Goal: Information Seeking & Learning: Check status

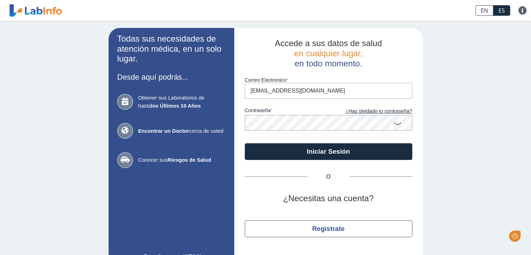
type input "[EMAIL_ADDRESS][DOMAIN_NAME]"
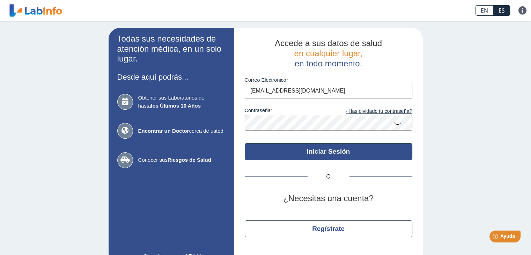
click at [313, 153] on button "Iniciar Sesión" at bounding box center [328, 151] width 167 height 17
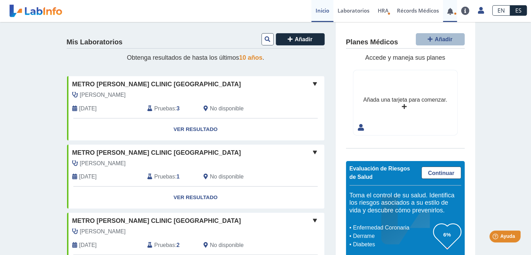
click at [452, 10] on link at bounding box center [450, 11] width 14 height 5
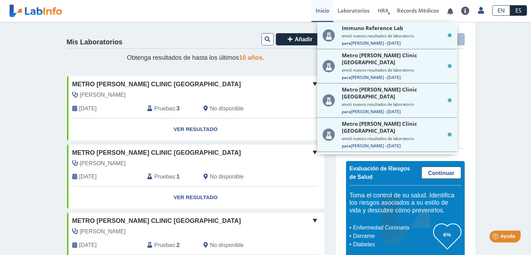
click at [144, 87] on span "Metro [PERSON_NAME] Clinic [GEOGRAPHIC_DATA]" at bounding box center [156, 84] width 168 height 9
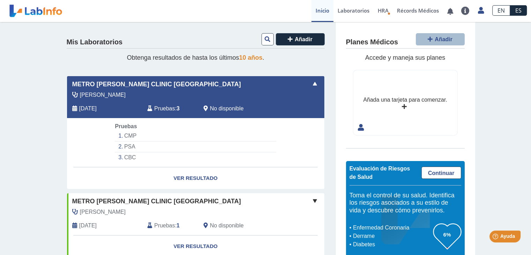
click at [130, 147] on li "PSA" at bounding box center [195, 146] width 161 height 11
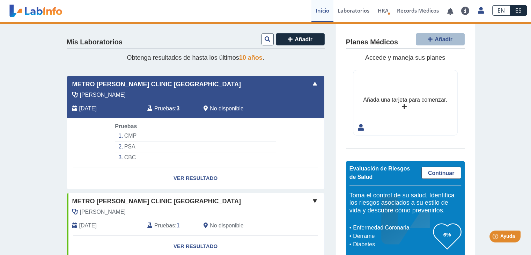
click at [155, 91] on div "[PERSON_NAME]" at bounding box center [179, 95] width 225 height 8
click at [122, 145] on li "PSA" at bounding box center [195, 146] width 161 height 11
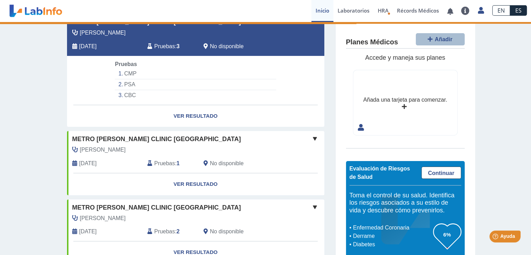
scroll to position [176, 0]
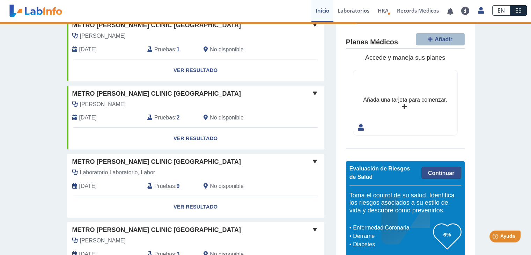
click at [440, 169] on link "Continuar" at bounding box center [441, 172] width 40 height 12
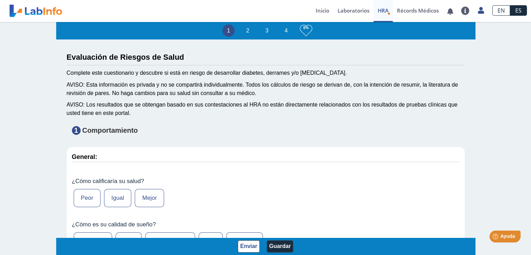
click at [145, 201] on label "Mejor" at bounding box center [149, 198] width 29 height 18
click at [0, 0] on input "Mejor" at bounding box center [0, 0] width 0 height 0
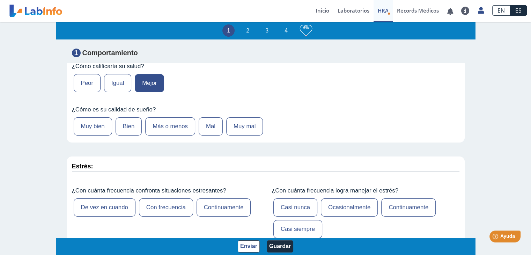
scroll to position [120, 0]
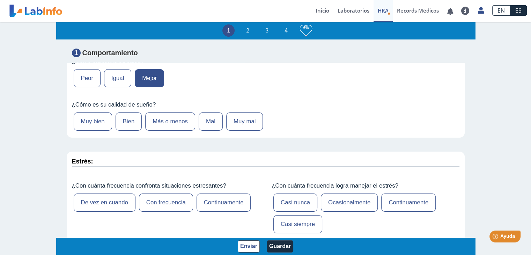
click at [165, 120] on label "Más o menos" at bounding box center [170, 121] width 50 height 18
click at [0, 0] on input "Más o menos" at bounding box center [0, 0] width 0 height 0
click at [119, 203] on label "De vez en cuando" at bounding box center [105, 202] width 62 height 18
click at [0, 0] on input "De vez en cuando" at bounding box center [0, 0] width 0 height 0
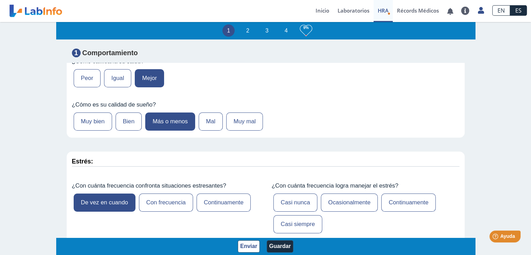
click at [295, 222] on label "Casi siempre" at bounding box center [297, 224] width 49 height 18
click at [0, 0] on input "Casi siempre" at bounding box center [0, 0] width 0 height 0
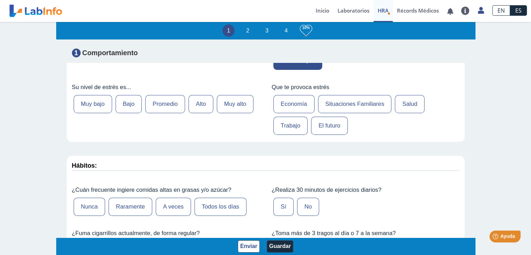
scroll to position [287, 0]
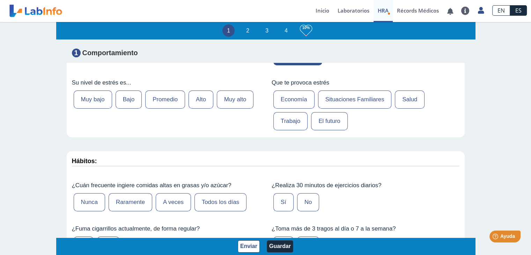
click at [150, 96] on label "Promedio" at bounding box center [165, 99] width 40 height 18
click at [0, 0] on input "Promedio" at bounding box center [0, 0] width 0 height 0
click at [284, 91] on label "Economía" at bounding box center [293, 99] width 41 height 18
click at [0, 0] on input "Economía" at bounding box center [0, 0] width 0 height 0
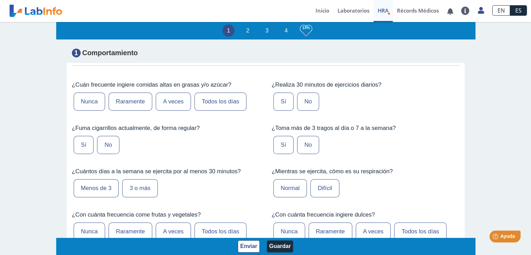
scroll to position [393, 0]
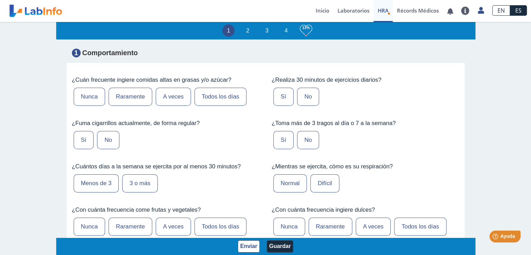
click at [169, 89] on label "A veces" at bounding box center [173, 97] width 35 height 18
click at [0, 0] on input "A veces" at bounding box center [0, 0] width 0 height 0
click at [104, 137] on label "No" at bounding box center [108, 140] width 22 height 18
click at [0, 0] on input "No" at bounding box center [0, 0] width 0 height 0
click at [108, 175] on label "Menos de 3" at bounding box center [96, 183] width 45 height 18
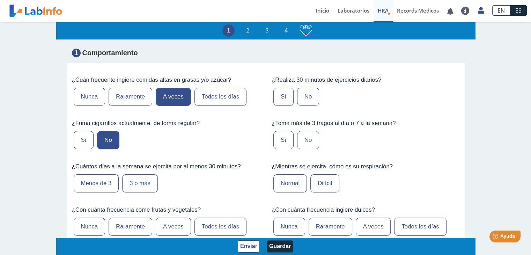
click at [0, 0] on input "Menos de 3" at bounding box center [0, 0] width 0 height 0
click at [298, 96] on label "No" at bounding box center [308, 97] width 22 height 18
click at [0, 0] on input "No" at bounding box center [0, 0] width 0 height 0
click at [298, 135] on label "No" at bounding box center [308, 140] width 22 height 18
click at [0, 0] on input "No" at bounding box center [0, 0] width 0 height 0
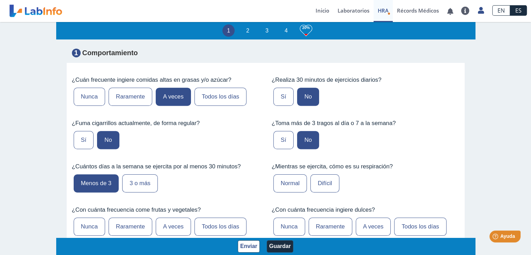
click at [292, 183] on label "Normal" at bounding box center [289, 183] width 33 height 18
click at [0, 0] on input "Normal" at bounding box center [0, 0] width 0 height 0
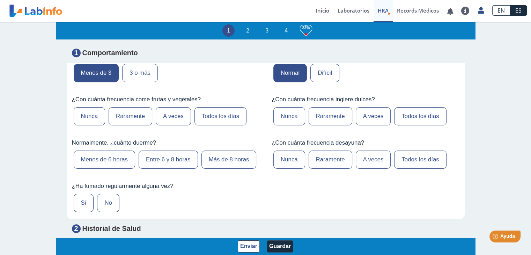
scroll to position [522, 0]
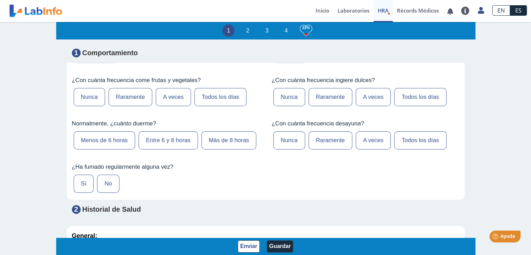
click at [137, 93] on label "Raramente" at bounding box center [130, 97] width 44 height 18
click at [0, 0] on input "Raramente" at bounding box center [0, 0] width 0 height 0
click at [107, 132] on label "Menos de 6 horas" at bounding box center [104, 140] width 61 height 18
click at [0, 0] on input "Menos de 6 horas" at bounding box center [0, 0] width 0 height 0
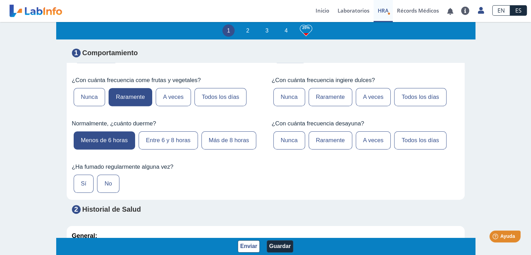
click at [327, 96] on label "Raramente" at bounding box center [330, 97] width 44 height 18
click at [0, 0] on input "Raramente" at bounding box center [0, 0] width 0 height 0
click at [402, 134] on label "Todos los días" at bounding box center [420, 140] width 52 height 18
click at [0, 0] on input "Todos los días" at bounding box center [0, 0] width 0 height 0
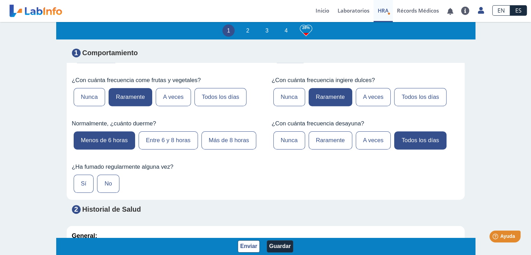
click at [102, 193] on label "No" at bounding box center [108, 183] width 22 height 18
click at [0, 0] on input "No" at bounding box center [0, 0] width 0 height 0
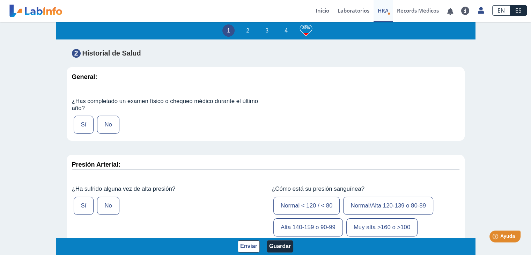
scroll to position [685, 0]
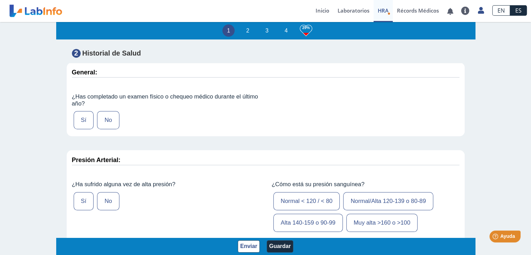
click at [81, 129] on label "Sí" at bounding box center [84, 120] width 20 height 18
click at [0, 0] on input "Sí" at bounding box center [0, 0] width 0 height 0
click at [75, 210] on label "Sí" at bounding box center [84, 201] width 20 height 18
click at [0, 0] on input "Sí" at bounding box center [0, 0] width 0 height 0
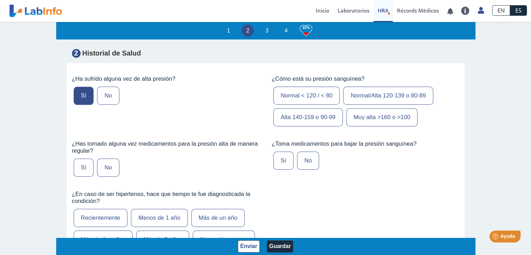
scroll to position [795, 0]
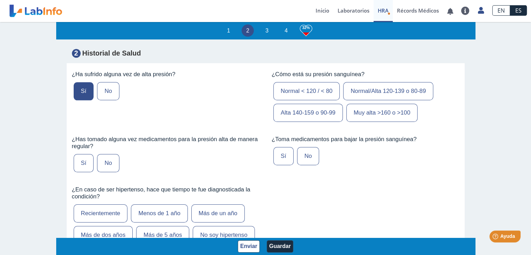
click at [392, 100] on label "Normal/Alta 120-139 o 80-89" at bounding box center [388, 91] width 90 height 18
click at [0, 0] on input "Normal/Alta 120-139 o 80-89" at bounding box center [0, 0] width 0 height 0
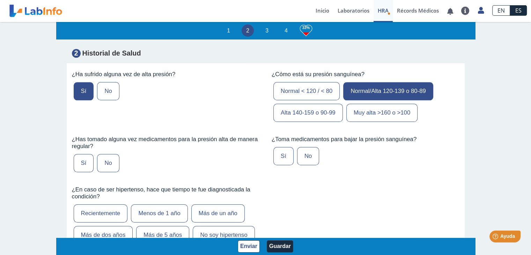
click at [276, 165] on label "Sí" at bounding box center [283, 156] width 20 height 18
click at [0, 0] on input "Sí" at bounding box center [0, 0] width 0 height 0
click at [80, 172] on label "Sí" at bounding box center [84, 163] width 20 height 18
click at [0, 0] on input "Sí" at bounding box center [0, 0] width 0 height 0
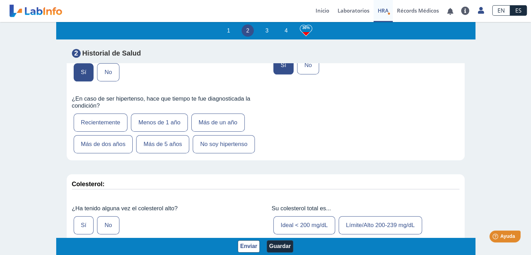
scroll to position [891, 0]
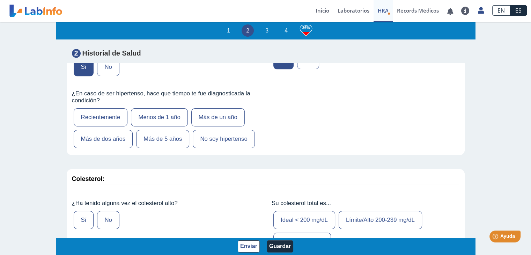
click at [163, 148] on label "Más de 5 años" at bounding box center [162, 139] width 53 height 18
click at [0, 0] on input "Más de 5 años" at bounding box center [0, 0] width 0 height 0
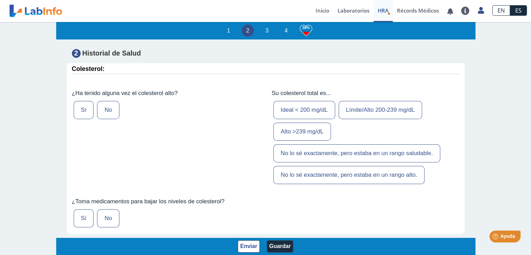
scroll to position [996, 0]
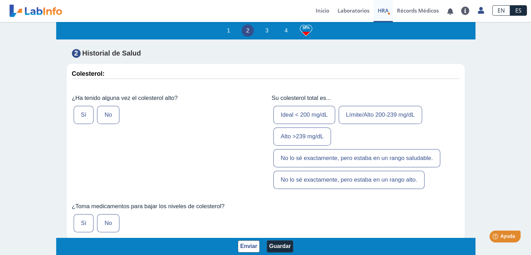
click at [83, 124] on label "Sí" at bounding box center [84, 115] width 20 height 18
click at [0, 0] on input "Sí" at bounding box center [0, 0] width 0 height 0
click at [350, 122] on label "Límite/Alto 200-239 mg/dL" at bounding box center [379, 115] width 83 height 18
click at [0, 0] on input "Límite/Alto 200-239 mg/dL" at bounding box center [0, 0] width 0 height 0
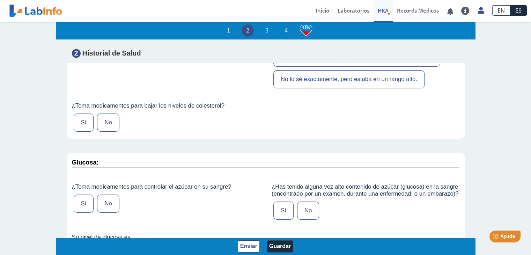
scroll to position [1107, 0]
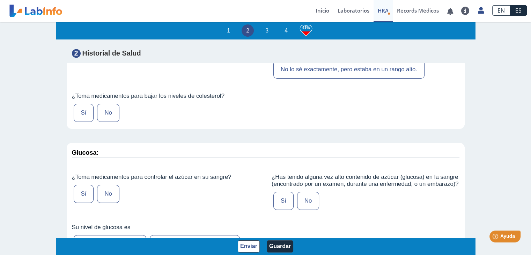
click at [86, 121] on label "Sí" at bounding box center [84, 113] width 20 height 18
click at [0, 0] on input "Sí" at bounding box center [0, 0] width 0 height 0
click at [107, 193] on label "No" at bounding box center [108, 194] width 22 height 18
click at [0, 0] on input "No" at bounding box center [0, 0] width 0 height 0
click at [299, 210] on label "No" at bounding box center [308, 201] width 22 height 18
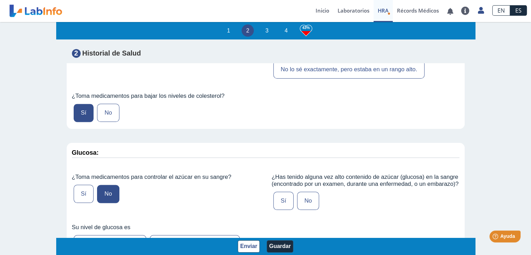
click at [0, 0] on input "No" at bounding box center [0, 0] width 0 height 0
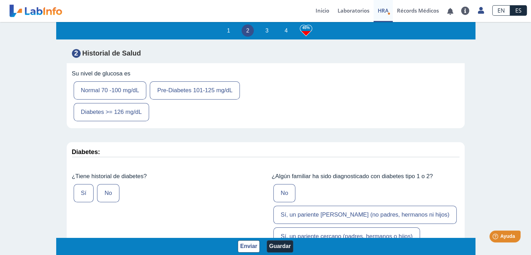
scroll to position [1270, 0]
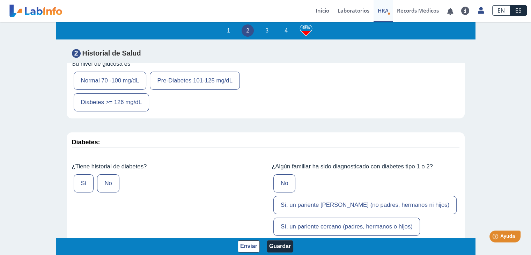
click at [109, 90] on label "Normal 70 -100 mg/dL" at bounding box center [110, 81] width 73 height 18
click at [0, 0] on input "Normal 70 -100 mg/dL" at bounding box center [0, 0] width 0 height 0
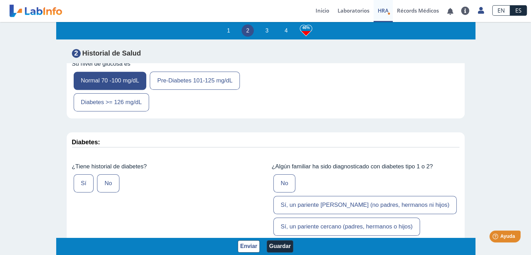
click at [304, 196] on label "Sí, un pariente [PERSON_NAME] (no padres, hermanos ni hijos)" at bounding box center [364, 205] width 183 height 18
click at [0, 0] on input "Sí, un pariente [PERSON_NAME] (no padres, hermanos ni hijos)" at bounding box center [0, 0] width 0 height 0
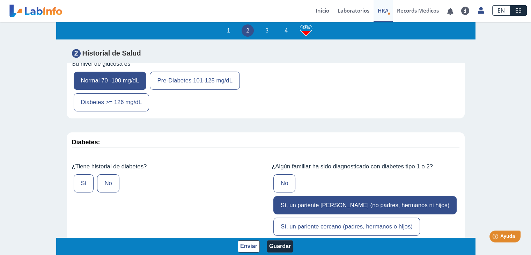
click at [83, 192] on label "Sí" at bounding box center [84, 183] width 20 height 18
click at [0, 0] on input "Sí" at bounding box center [0, 0] width 0 height 0
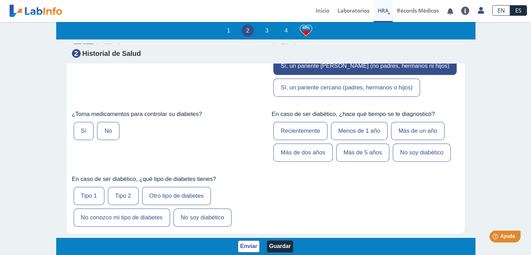
scroll to position [1399, 0]
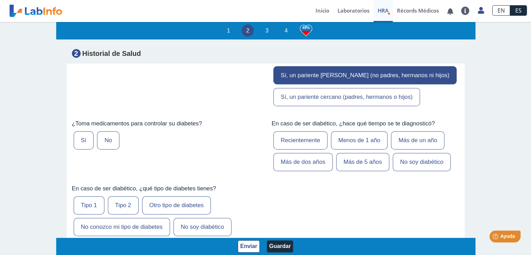
click at [106, 135] on label "No" at bounding box center [108, 140] width 22 height 18
click at [0, 0] on input "No" at bounding box center [0, 0] width 0 height 0
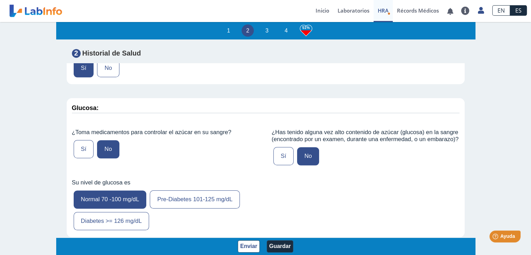
scroll to position [1156, 0]
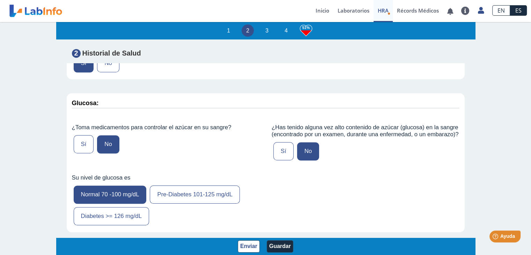
click at [298, 160] on label "No" at bounding box center [308, 151] width 22 height 18
click at [0, 0] on input "No" at bounding box center [0, 0] width 0 height 0
click at [281, 160] on label "Sí" at bounding box center [283, 151] width 20 height 18
click at [0, 0] on input "Sí" at bounding box center [0, 0] width 0 height 0
click at [332, 160] on div "Sí No" at bounding box center [365, 151] width 188 height 22
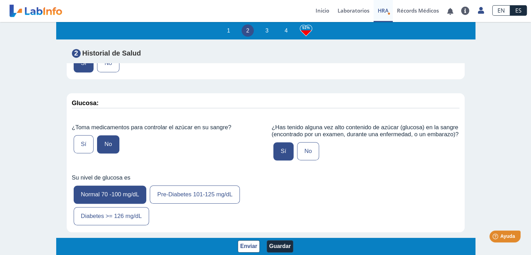
click at [304, 160] on label "No" at bounding box center [308, 151] width 22 height 18
click at [0, 0] on input "No" at bounding box center [0, 0] width 0 height 0
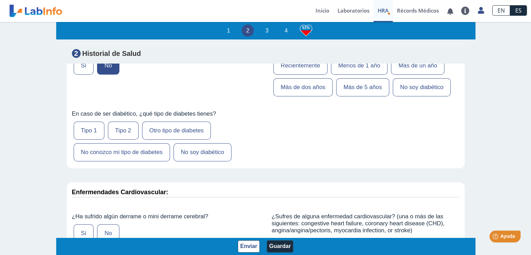
scroll to position [1464, 0]
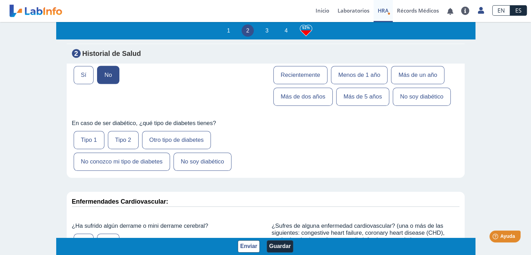
click at [201, 152] on label "No soy diabético" at bounding box center [202, 161] width 58 height 18
click at [0, 0] on input "No soy diabético" at bounding box center [0, 0] width 0 height 0
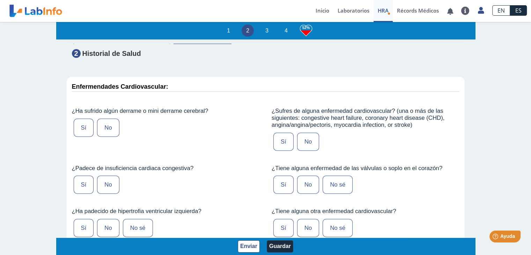
scroll to position [1574, 0]
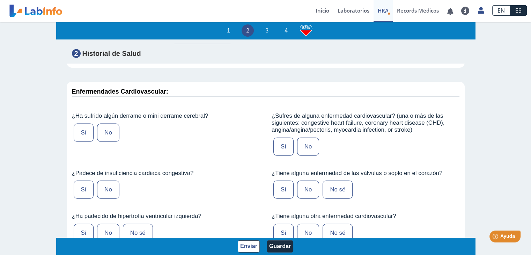
click at [105, 123] on label "No" at bounding box center [108, 132] width 22 height 18
click at [0, 0] on input "No" at bounding box center [0, 0] width 0 height 0
click at [104, 180] on label "No" at bounding box center [108, 189] width 22 height 18
click at [0, 0] on input "No" at bounding box center [0, 0] width 0 height 0
click at [104, 224] on label "No" at bounding box center [108, 233] width 22 height 18
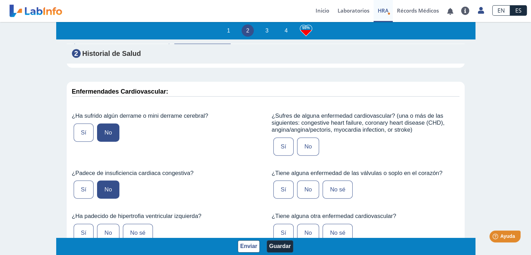
click at [0, 0] on input "No" at bounding box center [0, 0] width 0 height 0
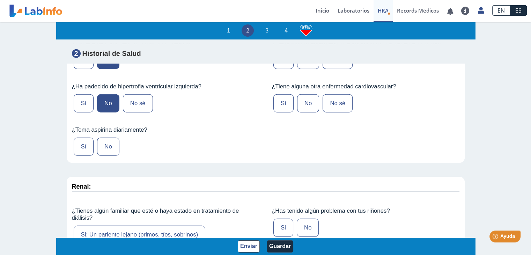
scroll to position [1714, 0]
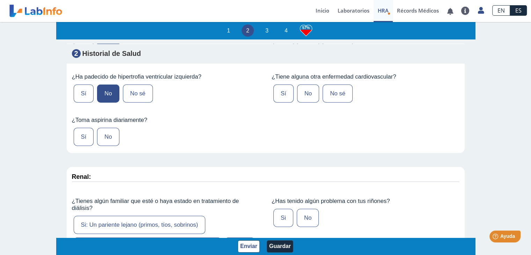
click at [106, 128] on label "No" at bounding box center [108, 137] width 22 height 18
click at [0, 0] on input "No" at bounding box center [0, 0] width 0 height 0
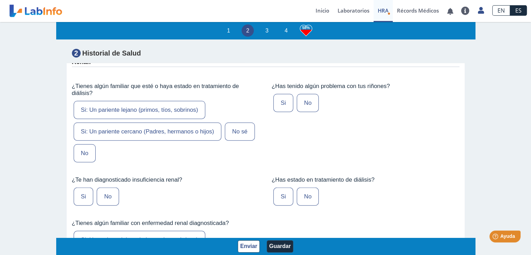
scroll to position [1824, 0]
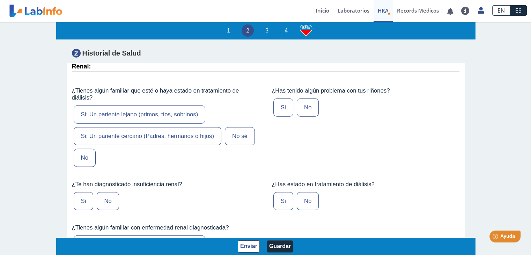
click at [80, 149] on label "No" at bounding box center [85, 158] width 22 height 18
click at [0, 0] on input "No" at bounding box center [0, 0] width 0 height 0
click at [297, 100] on label "No" at bounding box center [308, 107] width 22 height 18
click at [0, 0] on input "No" at bounding box center [0, 0] width 0 height 0
click at [104, 192] on label "No" at bounding box center [108, 201] width 22 height 18
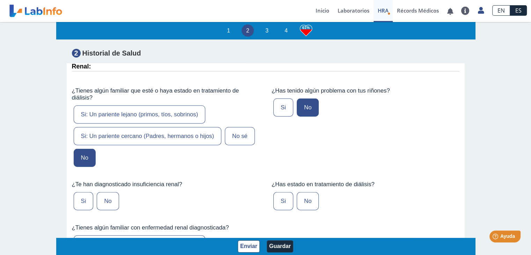
click at [0, 0] on input "No" at bounding box center [0, 0] width 0 height 0
click at [301, 192] on label "No" at bounding box center [308, 201] width 22 height 18
click at [0, 0] on input "No" at bounding box center [0, 0] width 0 height 0
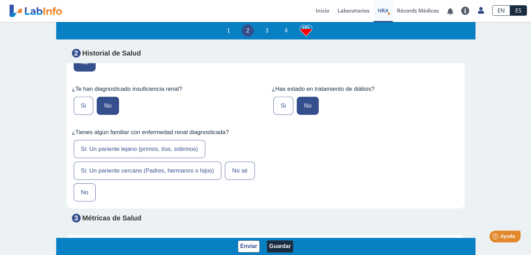
scroll to position [1929, 0]
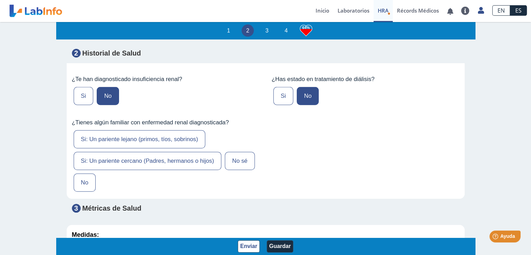
click at [88, 173] on label "No" at bounding box center [85, 182] width 22 height 18
click at [0, 0] on input "No" at bounding box center [0, 0] width 0 height 0
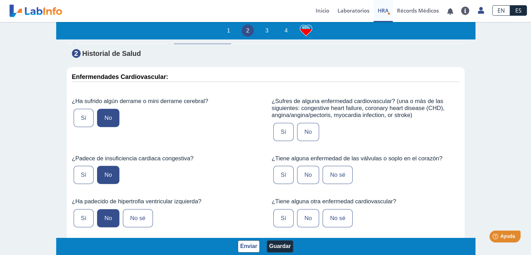
scroll to position [1584, 0]
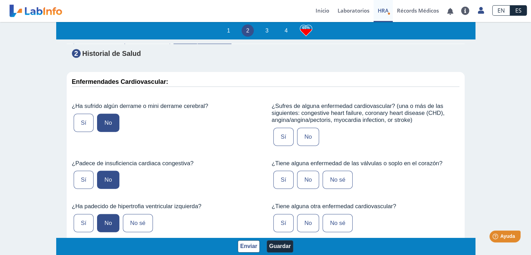
click at [303, 128] on label "No" at bounding box center [308, 137] width 22 height 18
click at [0, 0] on input "No" at bounding box center [0, 0] width 0 height 0
click at [304, 171] on label "No" at bounding box center [308, 180] width 22 height 18
click at [0, 0] on input "No" at bounding box center [0, 0] width 0 height 0
click at [300, 214] on label "No" at bounding box center [308, 223] width 22 height 18
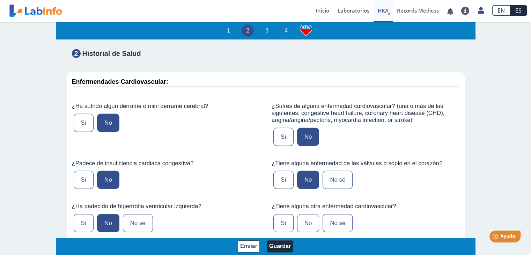
click at [0, 0] on input "No" at bounding box center [0, 0] width 0 height 0
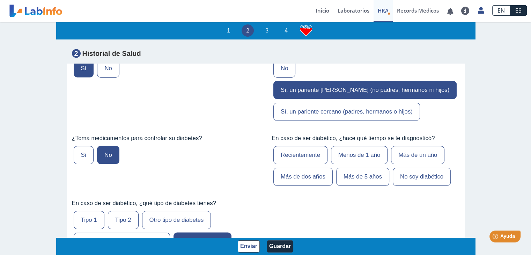
scroll to position [1380, 0]
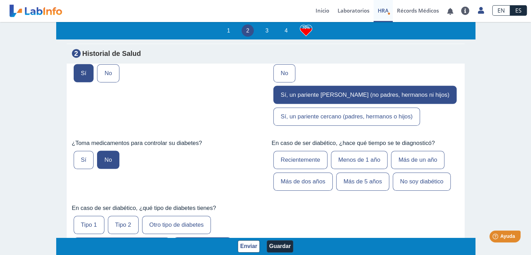
click at [421, 172] on label "No soy diabético" at bounding box center [421, 181] width 58 height 18
click at [0, 0] on input "No soy diabético" at bounding box center [0, 0] width 0 height 0
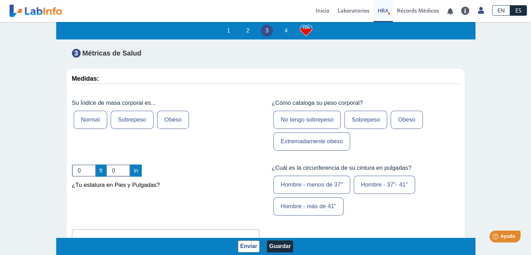
scroll to position [2080, 0]
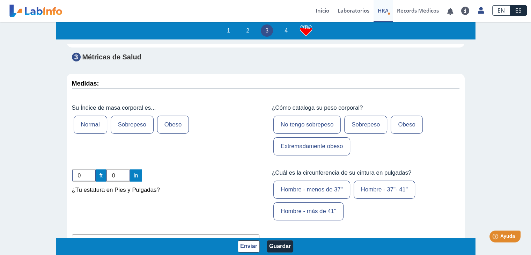
click at [173, 115] on label "Obeso" at bounding box center [173, 124] width 32 height 18
click at [0, 0] on input "Obeso" at bounding box center [0, 0] width 0 height 0
click at [77, 169] on input "0" at bounding box center [84, 175] width 24 height 12
click at [90, 169] on input "1" at bounding box center [84, 175] width 24 height 12
click at [90, 169] on input "2" at bounding box center [84, 175] width 24 height 12
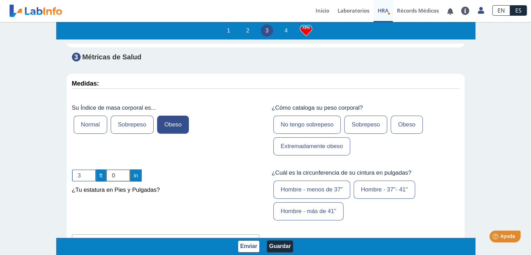
click at [90, 169] on input "3" at bounding box center [84, 175] width 24 height 12
click at [90, 169] on input "4" at bounding box center [84, 175] width 24 height 12
type input "5"
click at [90, 169] on input "5" at bounding box center [84, 175] width 24 height 12
click at [125, 169] on input "1" at bounding box center [118, 175] width 24 height 12
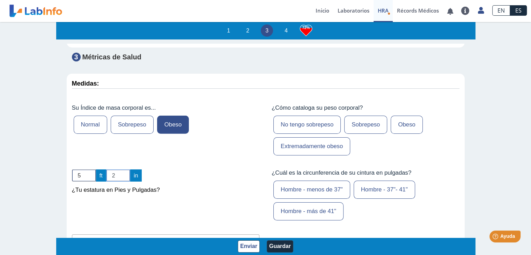
click at [125, 169] on input "2" at bounding box center [118, 175] width 24 height 12
click at [125, 169] on input "3" at bounding box center [118, 175] width 24 height 12
click at [125, 169] on input "4" at bounding box center [118, 175] width 24 height 12
click at [125, 169] on input "5" at bounding box center [118, 175] width 24 height 12
type input "6"
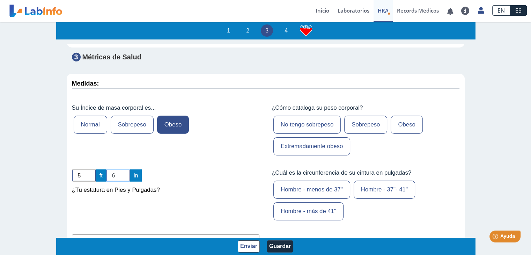
click at [125, 169] on input "6" at bounding box center [118, 175] width 24 height 12
click at [373, 115] on label "Sobrepeso" at bounding box center [365, 124] width 43 height 18
click at [0, 0] on input "Sobrepeso" at bounding box center [0, 0] width 0 height 0
click at [128, 115] on label "Sobrepeso" at bounding box center [132, 124] width 43 height 18
click at [0, 0] on input "Sobrepeso" at bounding box center [0, 0] width 0 height 0
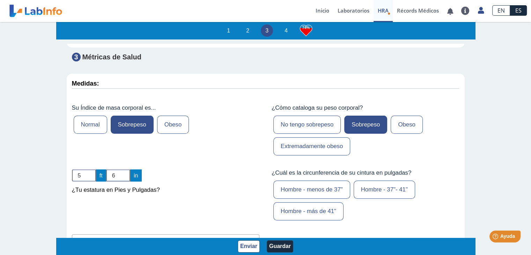
click at [371, 180] on label "Hombre - 37"- 41"" at bounding box center [383, 189] width 61 height 18
click at [0, 0] on input "Hombre - 37"- 41"" at bounding box center [0, 0] width 0 height 0
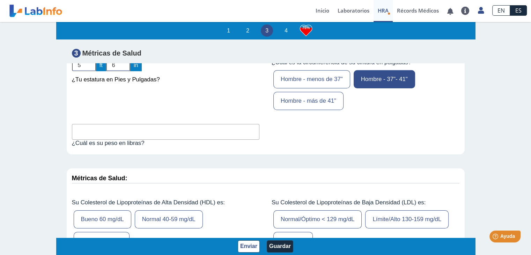
scroll to position [2185, 0]
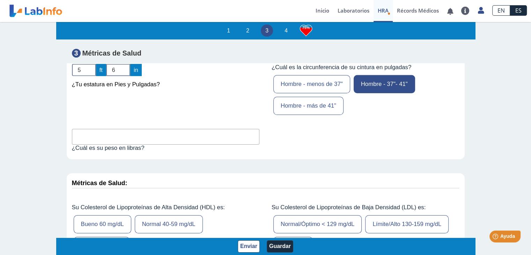
click at [172, 129] on input "text" at bounding box center [166, 137] width 188 height 16
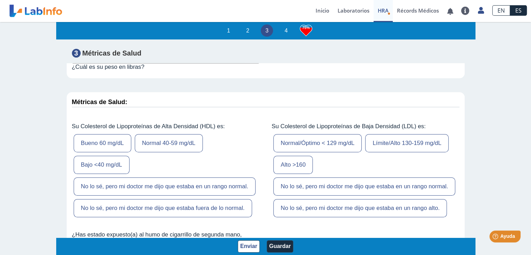
scroll to position [2286, 0]
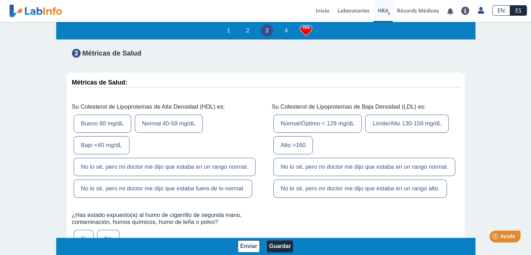
type input "230"
click at [110, 136] on label "Bajo <40 mg/dL" at bounding box center [102, 145] width 56 height 18
click at [0, 0] on input "Bajo <40 mg/dL" at bounding box center [0, 0] width 0 height 0
click at [365, 114] on label "Límite/Alto 130-159 mg/dL" at bounding box center [406, 123] width 83 height 18
click at [0, 0] on input "Límite/Alto 130-159 mg/dL" at bounding box center [0, 0] width 0 height 0
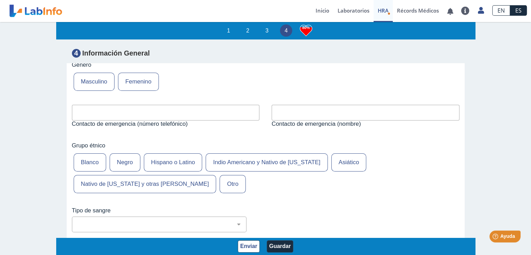
scroll to position [2569, 0]
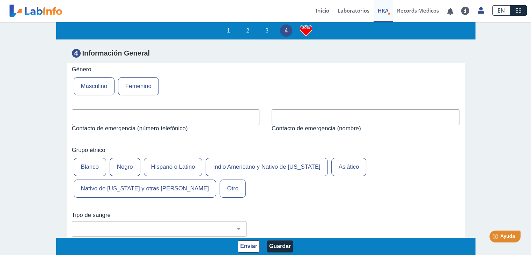
click at [198, 109] on input "text" at bounding box center [166, 117] width 188 height 16
type input "7875044960"
click at [318, 109] on input "text" at bounding box center [365, 117] width 188 height 16
type input "[PERSON_NAME]"
click at [169, 158] on label "Hispano o Latino" at bounding box center [173, 167] width 59 height 18
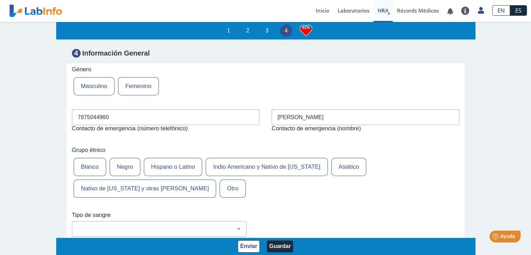
click at [0, 0] on input "Hispano o Latino" at bounding box center [0, 0] width 0 height 0
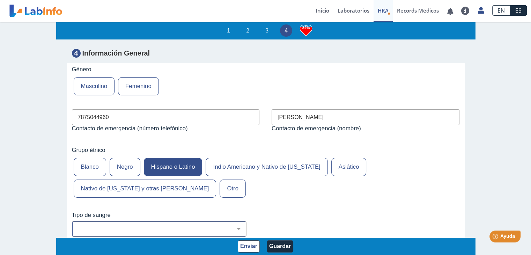
click at [231, 225] on select "No estoy seguro O Negativo O Positivo A Negativo A Positivo B Negativo B Positi…" at bounding box center [162, 228] width 168 height 7
select select "4: 230"
click at [78, 225] on select "No estoy seguro O Negativo O Positivo A Negativo A Positivo B Negativo B Positi…" at bounding box center [162, 228] width 168 height 7
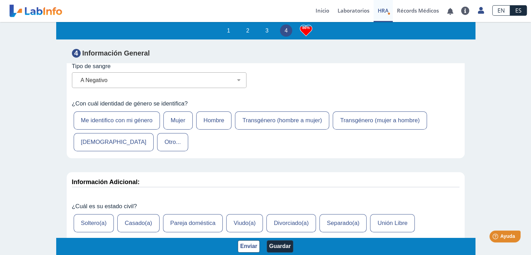
scroll to position [2722, 0]
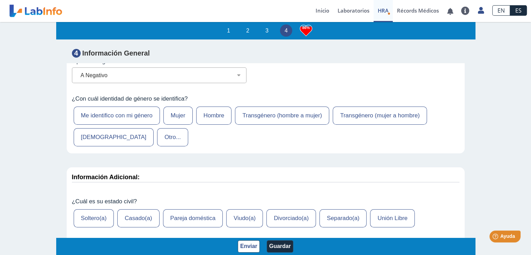
click at [217, 106] on label "Hombre" at bounding box center [214, 115] width 36 height 18
click at [0, 0] on input "Hombre" at bounding box center [0, 0] width 0 height 0
click at [133, 209] on label "Casado(a)" at bounding box center [138, 218] width 42 height 18
click at [0, 0] on input "Casado(a)" at bounding box center [0, 0] width 0 height 0
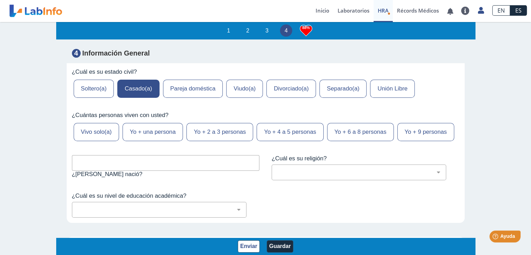
scroll to position [2880, 0]
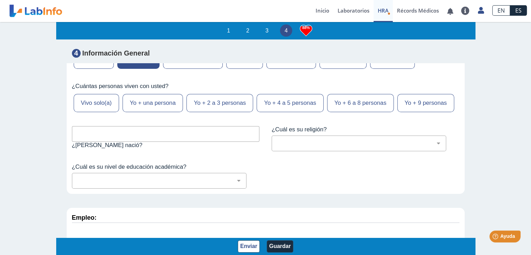
click at [162, 94] on label "Yo + una persona" at bounding box center [152, 103] width 60 height 18
click at [0, 0] on input "Yo + una persona" at bounding box center [0, 0] width 0 height 0
click at [142, 127] on input "text" at bounding box center [166, 134] width 188 height 16
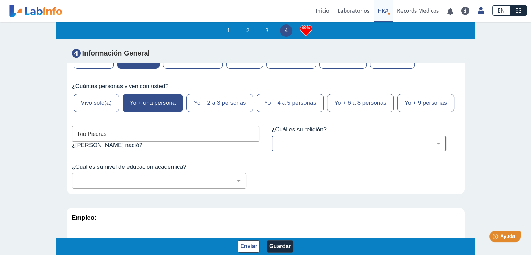
type input "Rio Piedras"
click at [314, 136] on div "[DEMOGRAPHIC_DATA] (cualquier denominación) [DEMOGRAPHIC_DATA] [DEMOGRAPHIC_DAT…" at bounding box center [358, 143] width 174 height 16
click at [435, 142] on select "[DEMOGRAPHIC_DATA] (cualquier denominación) [DEMOGRAPHIC_DATA] [DEMOGRAPHIC_DAT…" at bounding box center [361, 143] width 168 height 7
select select "12: 273"
click at [277, 140] on select "[DEMOGRAPHIC_DATA] (cualquier denominación) [DEMOGRAPHIC_DATA] [DEMOGRAPHIC_DAT…" at bounding box center [361, 143] width 168 height 7
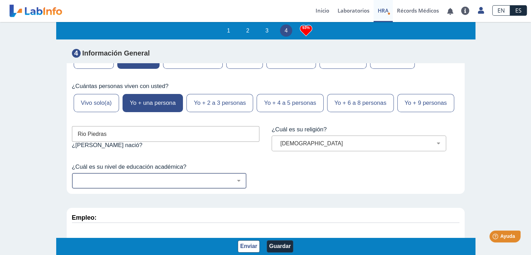
click at [234, 180] on select "No fui a la escuela Escuela primaria Algo de escuela secundaria o equivalente s…" at bounding box center [162, 180] width 168 height 7
select select "8: 281"
click at [78, 177] on select "No fui a la escuela Escuela primaria Algo de escuela secundaria o equivalente s…" at bounding box center [162, 180] width 168 height 7
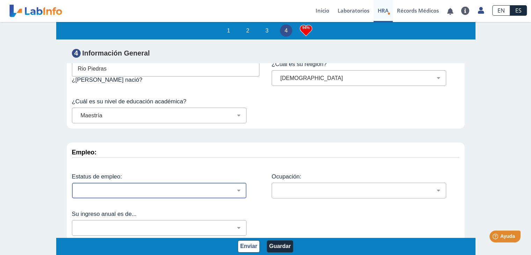
click at [242, 188] on select "Empleado a tiempo parcial Empleado a tiempo completo Servicio profesionales Sin…" at bounding box center [162, 190] width 168 height 7
select select "1: 133"
click at [78, 187] on select "Empleado a tiempo parcial Empleado a tiempo completo Servicio profesionales Sin…" at bounding box center [162, 190] width 168 height 7
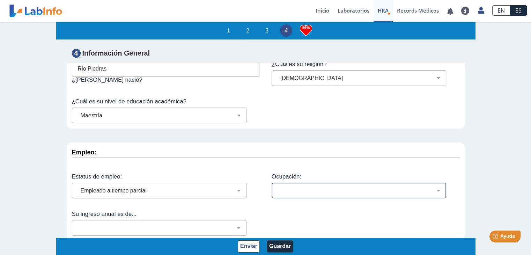
click at [287, 187] on select "Administración de empresas Servicios de protección Instalaciones, Reparaciones …" at bounding box center [361, 190] width 168 height 7
select select "18: 185"
click at [277, 187] on select "Administración de empresas Servicios de protección Instalaciones, Reparaciones …" at bounding box center [361, 190] width 168 height 7
click at [433, 188] on select "Administración de empresas Servicios de protección Instalaciones, Reparaciones …" at bounding box center [361, 190] width 168 height 7
click at [277, 187] on select "Administración de empresas Servicios de protección Instalaciones, Reparaciones …" at bounding box center [361, 190] width 168 height 7
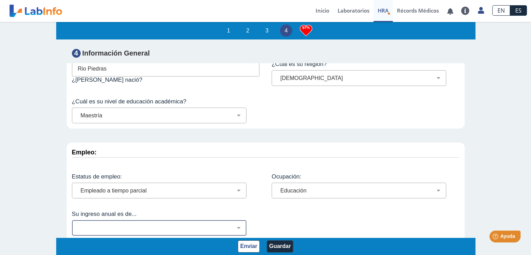
click at [236, 225] on select "Menos de $12,000 $12,000-$16,000 $16,000-$24,000 $24,000-$30,000 $30,000-$40,00…" at bounding box center [162, 227] width 168 height 7
select select "1: 143"
click at [78, 224] on select "Menos de $12,000 $12,000-$16,000 $16,000-$24,000 $24,000-$30,000 $30,000-$40,00…" at bounding box center [162, 227] width 168 height 7
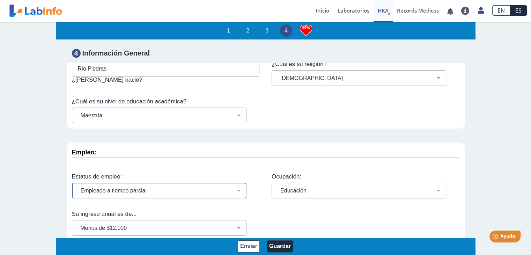
click at [238, 187] on select "Empleado a tiempo parcial Empleado a tiempo completo Servicio profesionales Sin…" at bounding box center [162, 190] width 168 height 7
select select "9: 141"
click at [78, 187] on select "Empleado a tiempo parcial Empleado a tiempo completo Servicio profesionales Sin…" at bounding box center [162, 190] width 168 height 7
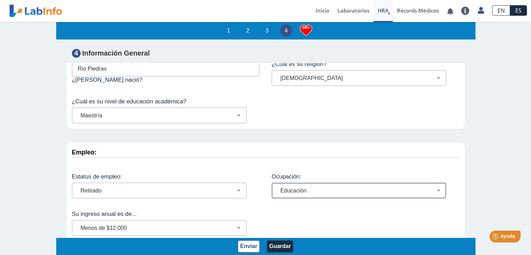
click at [430, 187] on select "Administración de empresas Servicios de protección Instalaciones, Reparaciones …" at bounding box center [361, 190] width 168 height 7
select select "25: 192"
click at [277, 187] on select "Administración de empresas Servicios de protección Instalaciones, Reparaciones …" at bounding box center [361, 190] width 168 height 7
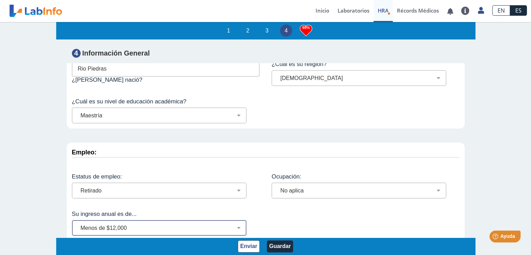
click at [240, 224] on select "Menos de $12,000 $12,000-$16,000 $16,000-$24,000 $24,000-$30,000 $30,000-$40,00…" at bounding box center [162, 227] width 168 height 7
select select "4: 146"
click at [78, 224] on select "Menos de $12,000 $12,000-$16,000 $16,000-$24,000 $24,000-$30,000 $30,000-$40,00…" at bounding box center [162, 227] width 168 height 7
click at [283, 246] on button "Guardar" at bounding box center [280, 246] width 27 height 12
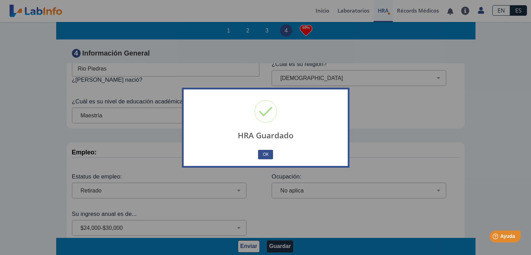
click at [268, 148] on div "OK No Cancel" at bounding box center [265, 154] width 153 height 12
click at [265, 154] on button "OK" at bounding box center [265, 154] width 15 height 9
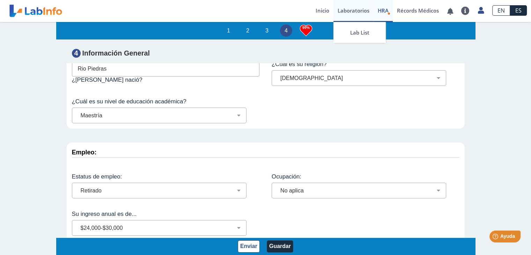
click at [348, 11] on link "Laboratorios" at bounding box center [353, 11] width 40 height 22
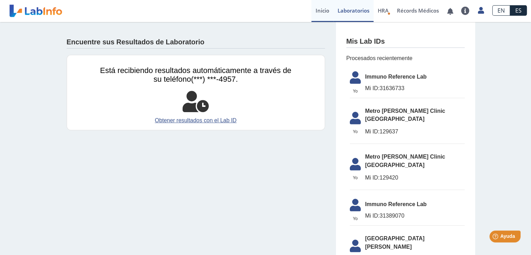
click at [318, 13] on link "Inicio" at bounding box center [322, 11] width 22 height 22
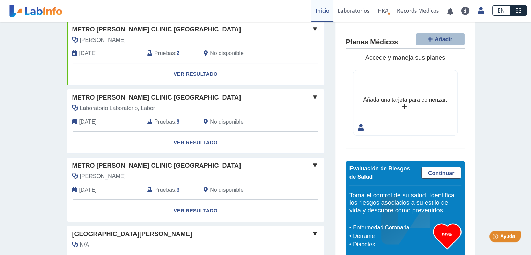
scroll to position [125, 0]
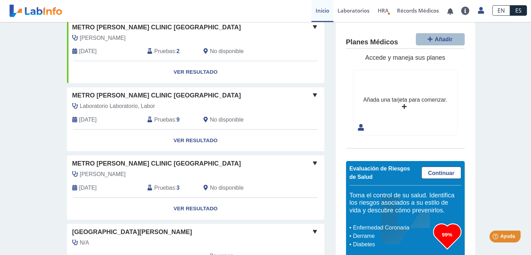
click at [160, 95] on span "Metro [PERSON_NAME] Clinic [GEOGRAPHIC_DATA]" at bounding box center [156, 95] width 168 height 9
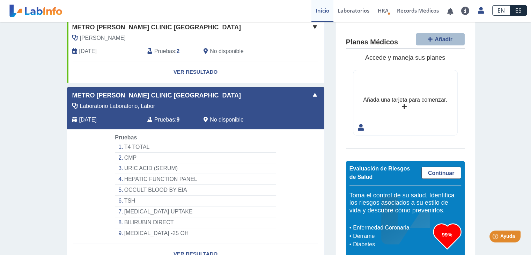
click at [160, 95] on span "Metro [PERSON_NAME] Clinic [GEOGRAPHIC_DATA]" at bounding box center [156, 95] width 168 height 9
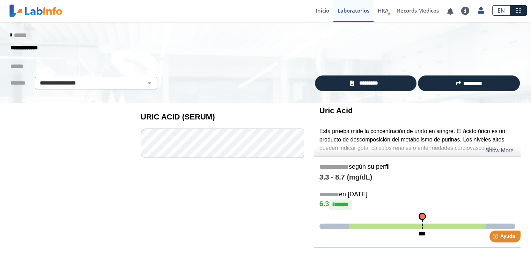
click at [10, 32] on icon at bounding box center [10, 35] width 1 height 6
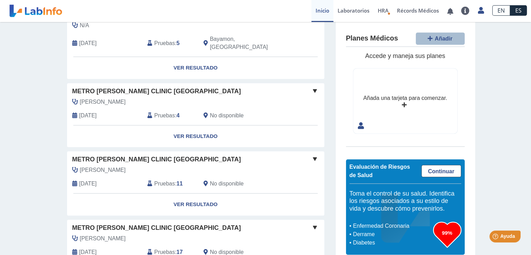
scroll to position [352, 0]
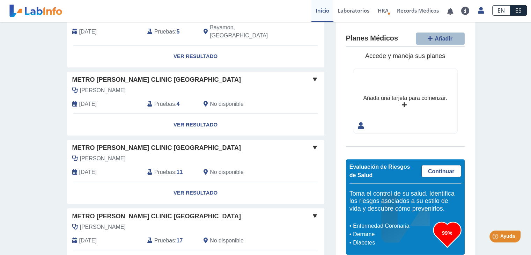
click at [158, 143] on span "Metro [PERSON_NAME] Clinic [GEOGRAPHIC_DATA]" at bounding box center [156, 147] width 168 height 9
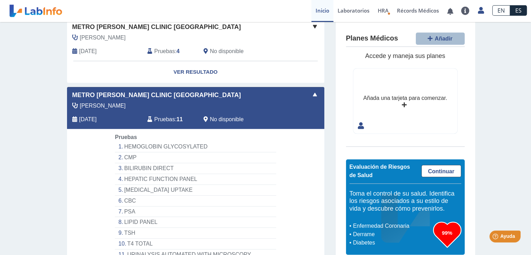
scroll to position [409, 0]
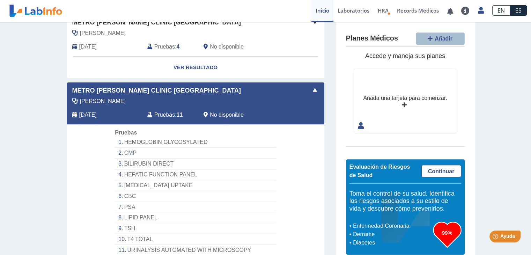
click at [127, 202] on li "PSA" at bounding box center [195, 207] width 161 height 11
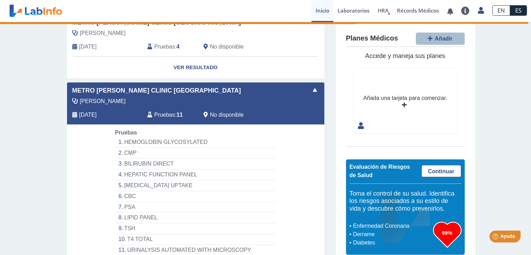
select select "***"
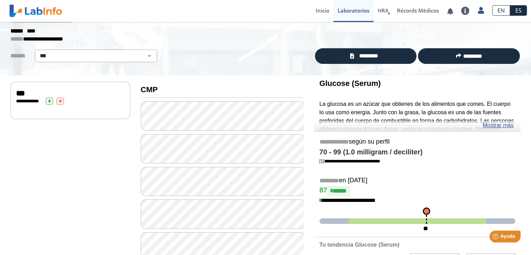
scroll to position [25, 0]
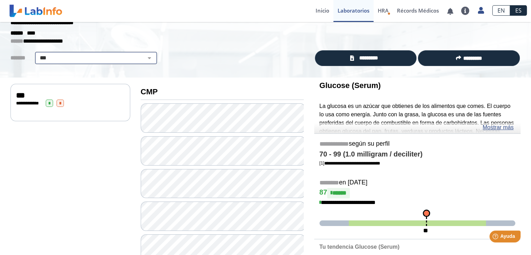
click at [145, 56] on select "**********" at bounding box center [96, 58] width 118 height 8
click at [21, 95] on span "***" at bounding box center [20, 95] width 9 height 8
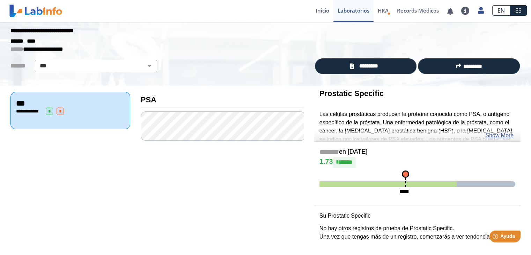
scroll to position [17, 0]
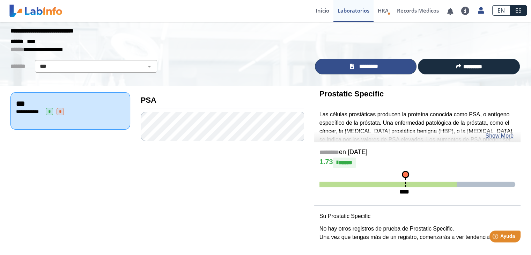
click at [377, 69] on span "*********" at bounding box center [367, 66] width 25 height 8
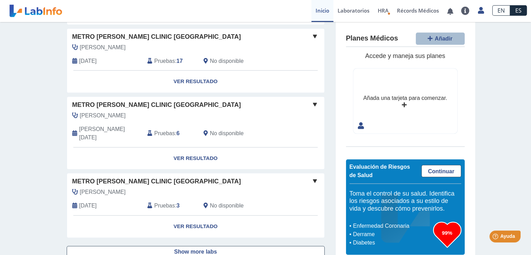
scroll to position [539, 0]
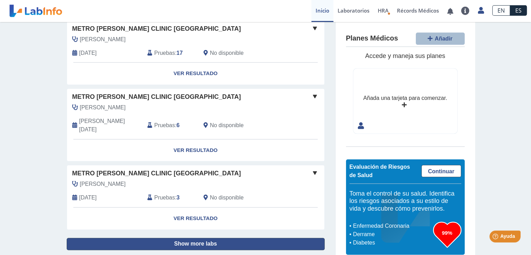
click at [206, 238] on button "Show more labs" at bounding box center [196, 244] width 258 height 12
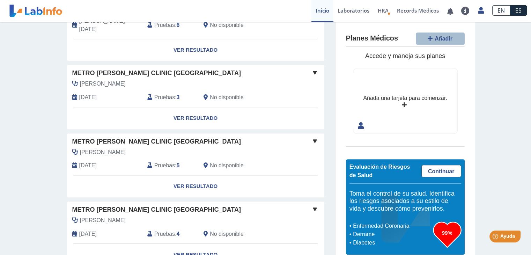
scroll to position [657, 0]
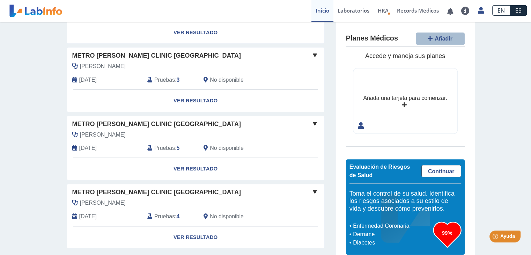
click at [126, 51] on span "Metro [PERSON_NAME] Clinic [GEOGRAPHIC_DATA]" at bounding box center [156, 55] width 168 height 9
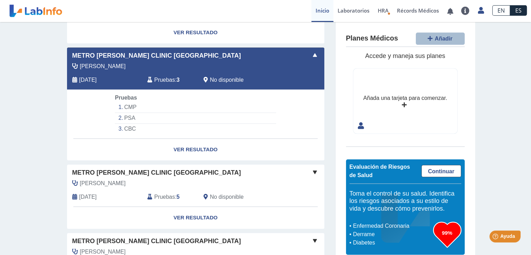
click at [124, 113] on li "PSA" at bounding box center [195, 118] width 161 height 11
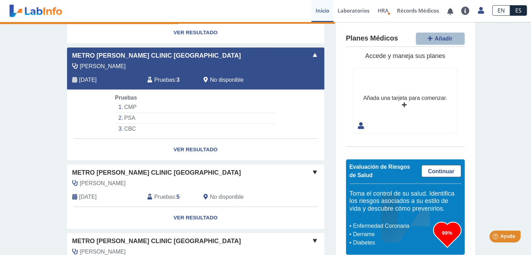
select select "***"
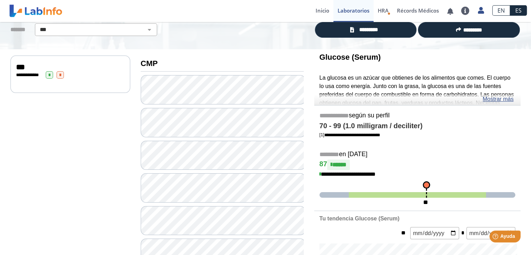
scroll to position [46, 0]
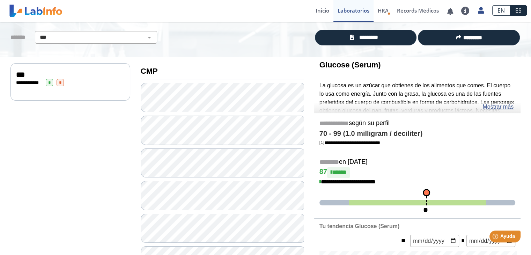
click at [69, 81] on div "**********" at bounding box center [70, 82] width 108 height 7
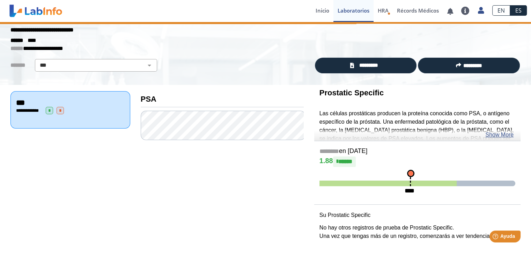
scroll to position [17, 0]
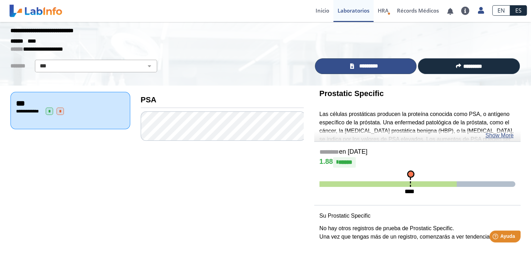
click at [384, 71] on link "*********" at bounding box center [366, 66] width 102 height 16
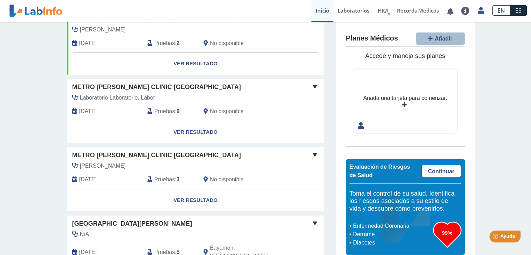
scroll to position [144, 0]
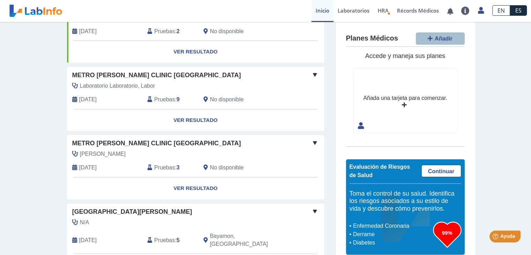
click at [145, 74] on span "Metro [PERSON_NAME] Clinic [GEOGRAPHIC_DATA]" at bounding box center [156, 74] width 168 height 9
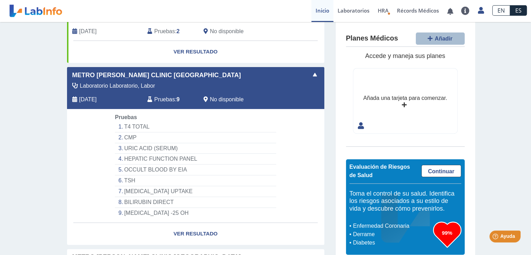
click at [162, 133] on li "CMP" at bounding box center [195, 137] width 161 height 11
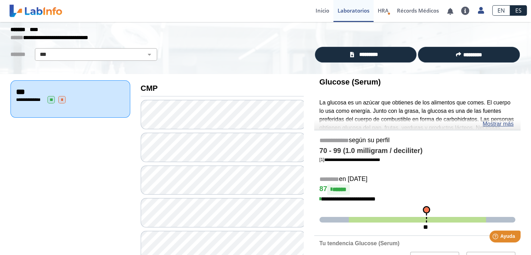
scroll to position [13, 0]
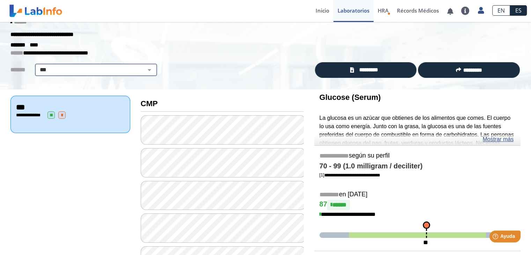
click at [147, 69] on select "**********" at bounding box center [96, 70] width 118 height 8
click at [37, 66] on select "**********" at bounding box center [96, 70] width 118 height 8
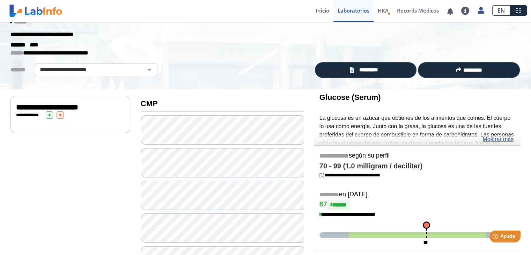
click at [32, 109] on span "**********" at bounding box center [47, 107] width 62 height 8
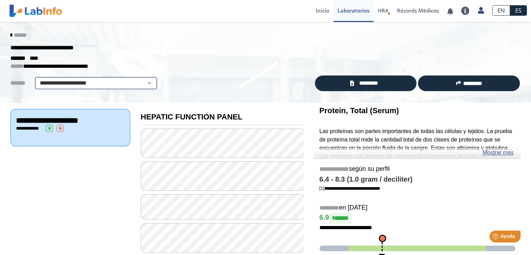
click at [143, 81] on select "**********" at bounding box center [96, 83] width 118 height 8
click at [37, 79] on select "**********" at bounding box center [96, 83] width 118 height 8
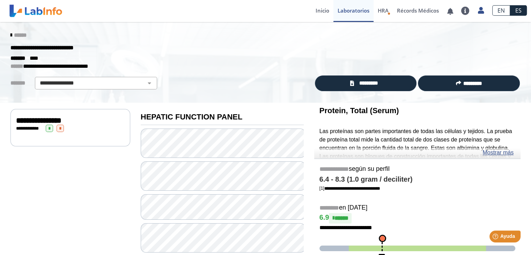
click at [39, 121] on span "**********" at bounding box center [38, 121] width 45 height 8
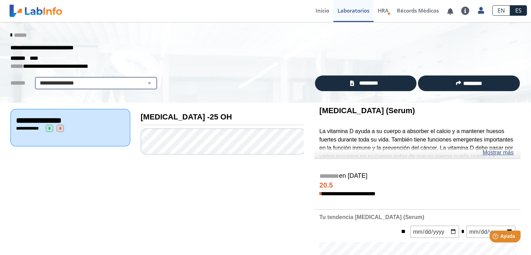
click at [145, 83] on select "**********" at bounding box center [96, 83] width 118 height 8
click at [37, 79] on select "**********" at bounding box center [96, 83] width 118 height 8
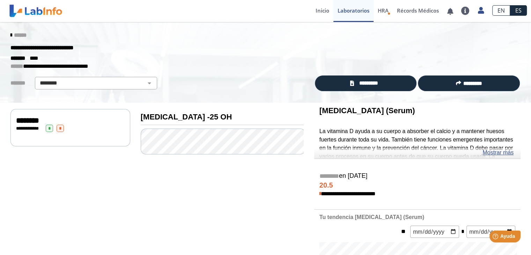
click at [36, 117] on span "********" at bounding box center [27, 121] width 23 height 8
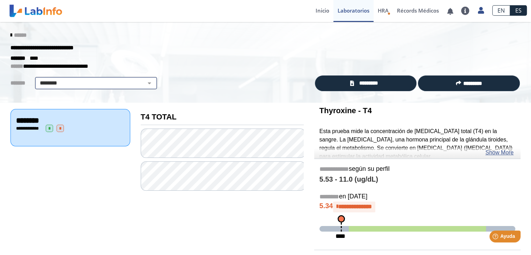
click at [142, 85] on select "**********" at bounding box center [96, 83] width 118 height 8
click at [37, 79] on select "**********" at bounding box center [96, 83] width 118 height 8
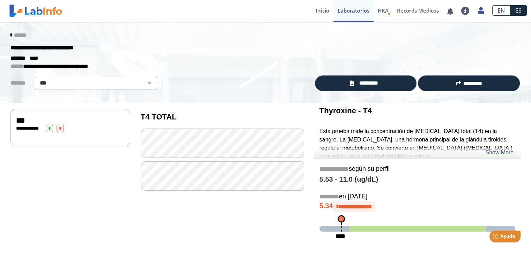
click at [66, 118] on div "***" at bounding box center [70, 120] width 108 height 8
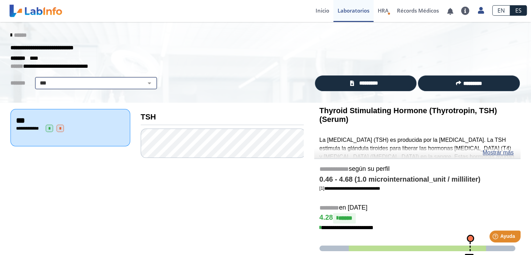
click at [136, 84] on select "**********" at bounding box center [96, 83] width 118 height 8
click at [37, 79] on select "**********" at bounding box center [96, 83] width 118 height 8
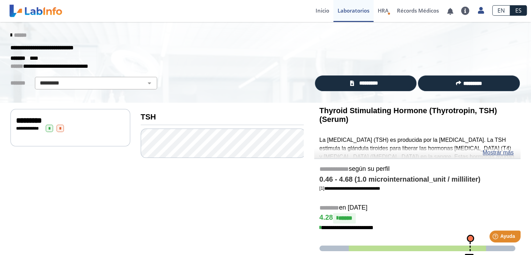
click at [74, 130] on div "**********" at bounding box center [70, 128] width 108 height 7
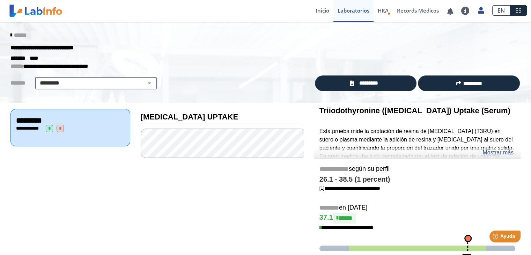
click at [137, 82] on select "**********" at bounding box center [96, 83] width 118 height 8
click at [37, 79] on select "**********" at bounding box center [96, 83] width 118 height 8
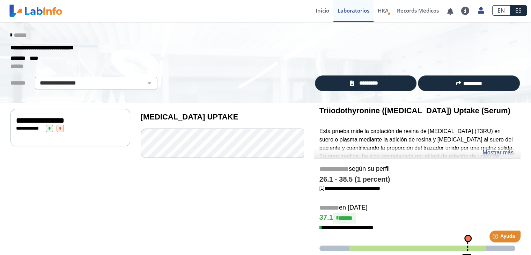
click at [78, 140] on div "**********" at bounding box center [70, 127] width 120 height 37
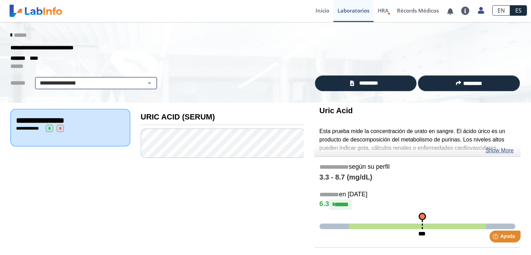
click at [144, 83] on select "**********" at bounding box center [96, 83] width 118 height 8
select select "*********"
click at [37, 79] on select "**********" at bounding box center [96, 83] width 118 height 8
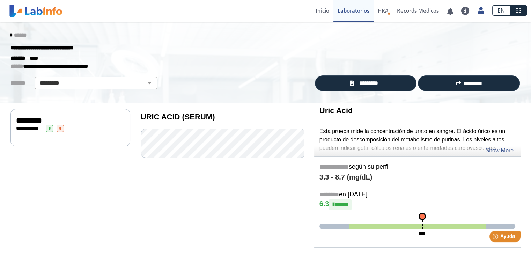
click at [87, 128] on div "**********" at bounding box center [70, 128] width 108 height 7
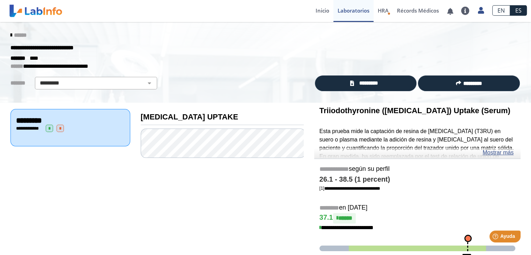
click at [15, 34] on span "******" at bounding box center [20, 34] width 13 height 5
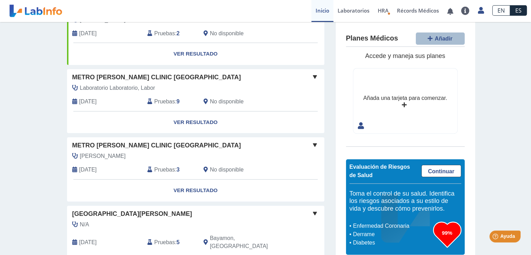
scroll to position [152, 0]
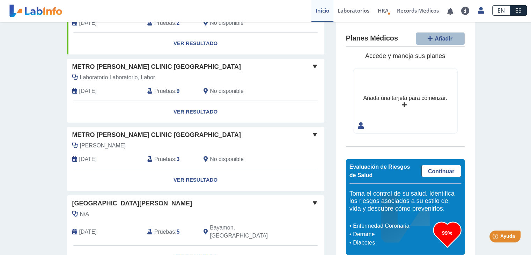
click at [164, 133] on span "Metro [PERSON_NAME] Clinic [GEOGRAPHIC_DATA]" at bounding box center [156, 134] width 168 height 9
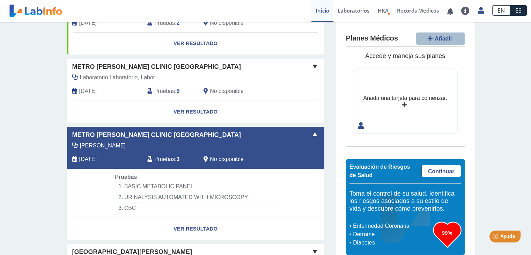
click at [171, 184] on li "BASIC METABOLIC PANEL" at bounding box center [195, 186] width 161 height 11
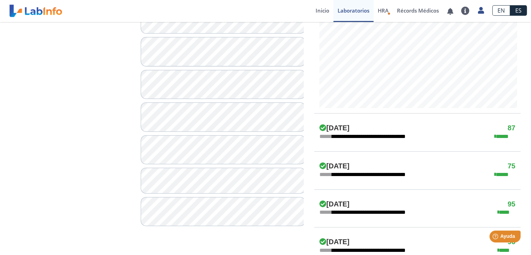
scroll to position [241, 0]
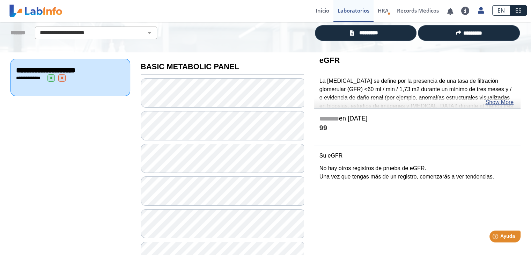
scroll to position [43, 0]
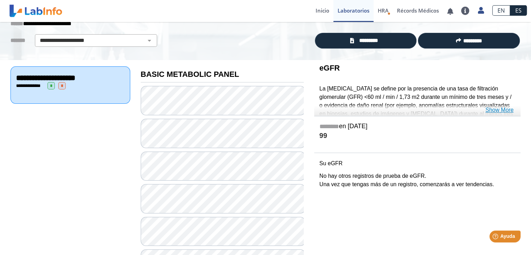
click at [502, 109] on link "Show More" at bounding box center [499, 110] width 28 height 8
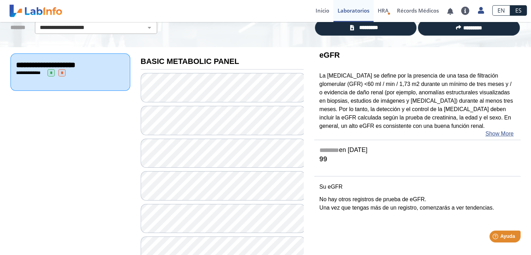
scroll to position [24, 0]
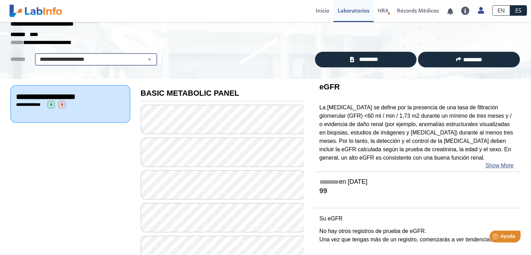
click at [141, 61] on select "**********" at bounding box center [96, 59] width 118 height 8
select select "***"
click at [37, 55] on select "**********" at bounding box center [96, 59] width 118 height 8
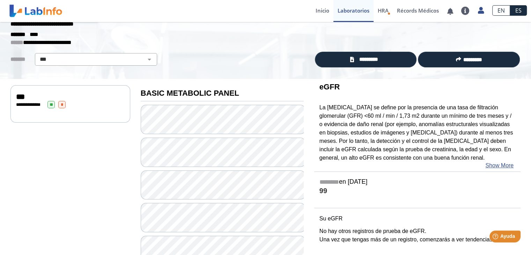
click at [65, 95] on div "***" at bounding box center [70, 96] width 108 height 8
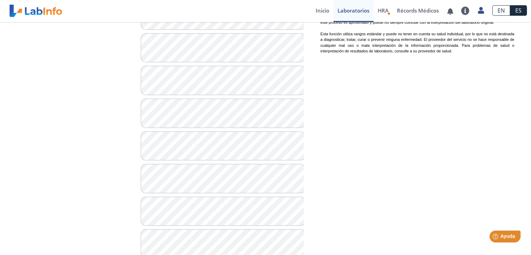
scroll to position [638, 0]
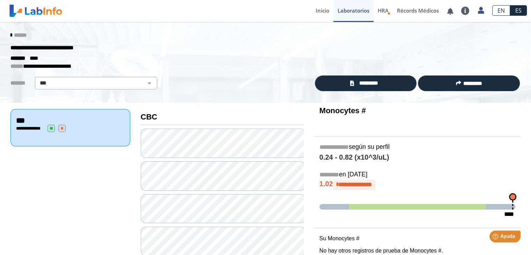
click at [17, 33] on span "******" at bounding box center [20, 34] width 13 height 5
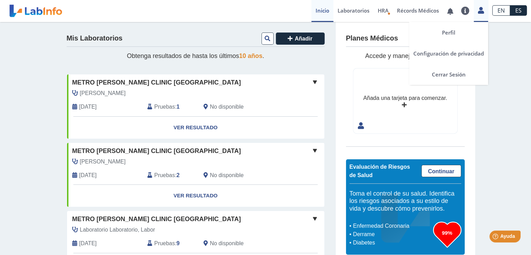
click at [480, 9] on icon at bounding box center [481, 10] width 6 height 5
click at [455, 76] on link "Cerrar Sesión" at bounding box center [448, 74] width 79 height 21
